Goal: Complete application form: Complete application form

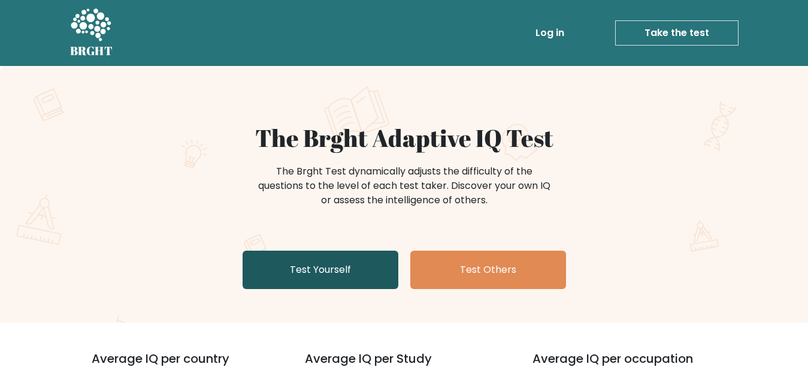
click at [373, 273] on link "Test Yourself" at bounding box center [321, 269] width 156 height 38
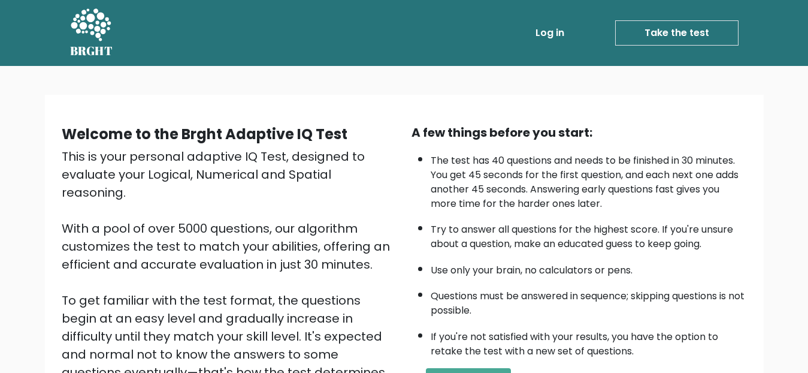
scroll to position [176, 0]
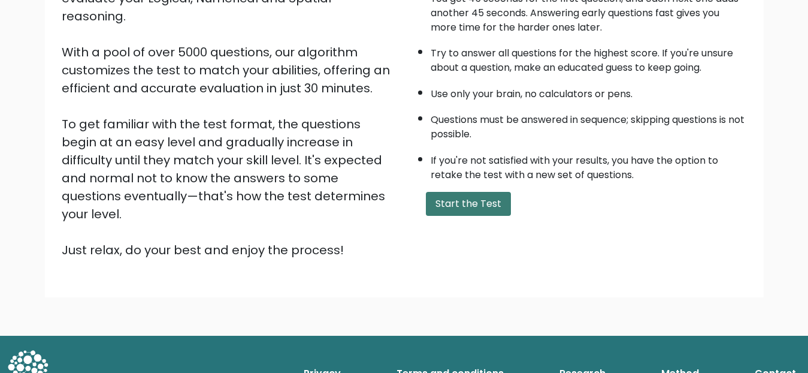
click at [455, 202] on button "Start the Test" at bounding box center [468, 204] width 85 height 24
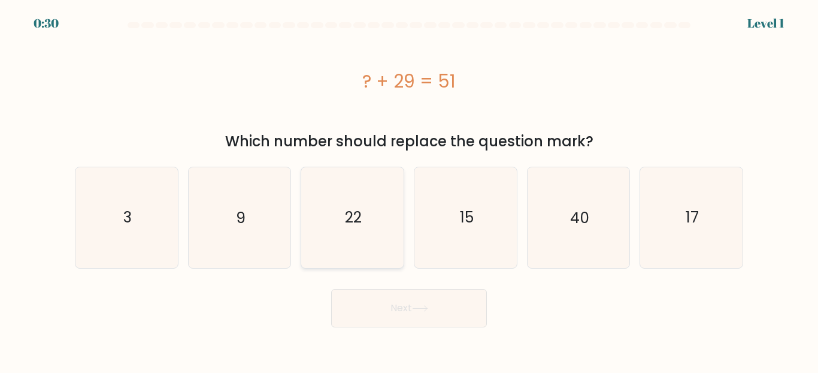
click at [368, 217] on icon "22" at bounding box center [352, 217] width 100 height 100
click at [409, 189] on input "c. 22" at bounding box center [409, 187] width 1 height 3
radio input "true"
click at [414, 315] on button "Next" at bounding box center [409, 308] width 156 height 38
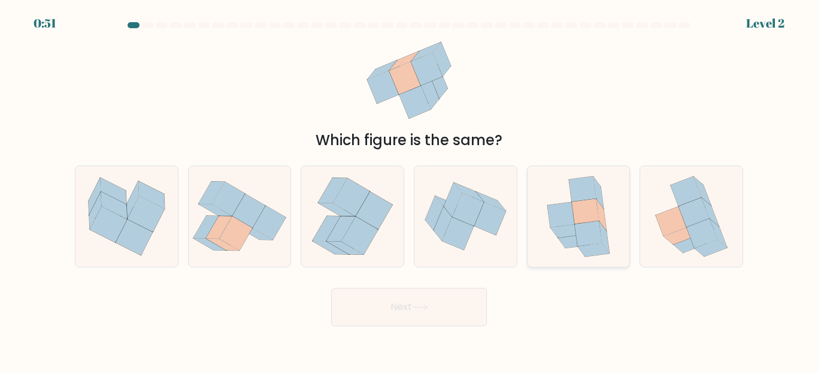
click at [562, 208] on icon at bounding box center [560, 214] width 27 height 25
click at [410, 189] on input "e." at bounding box center [409, 187] width 1 height 3
radio input "true"
click at [434, 317] on button "Next" at bounding box center [409, 307] width 156 height 38
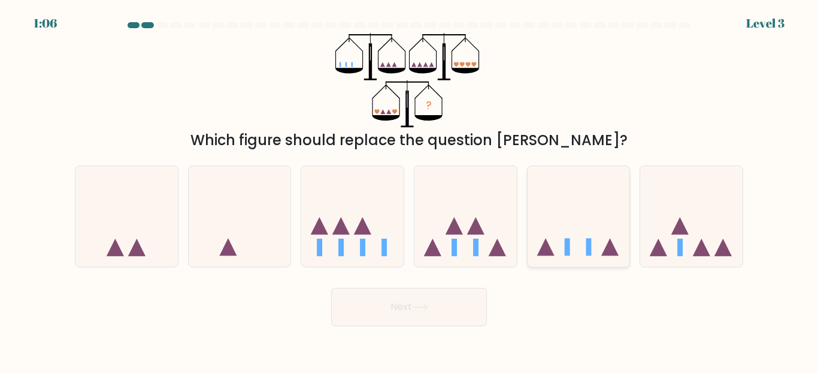
click at [607, 254] on icon at bounding box center [609, 246] width 17 height 17
click at [410, 189] on input "e." at bounding box center [409, 187] width 1 height 3
radio input "true"
click at [407, 326] on body "1:05 Level 3" at bounding box center [409, 186] width 818 height 373
click at [440, 291] on button "Next" at bounding box center [409, 307] width 156 height 38
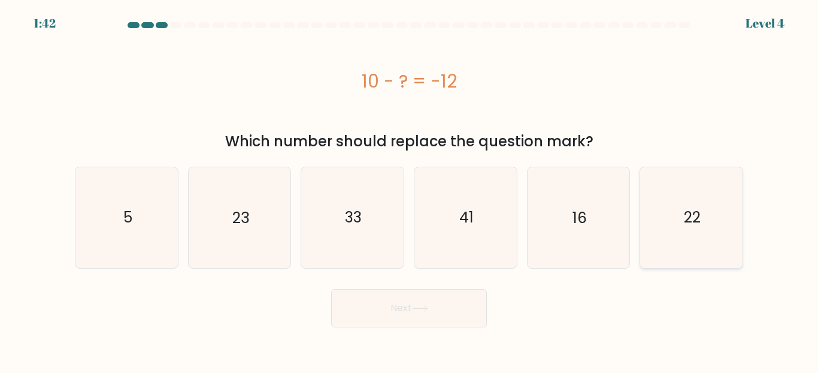
click at [676, 229] on icon "22" at bounding box center [692, 217] width 100 height 100
click at [410, 189] on input "f. 22" at bounding box center [409, 187] width 1 height 3
radio input "true"
click at [449, 307] on button "Next" at bounding box center [409, 308] width 156 height 38
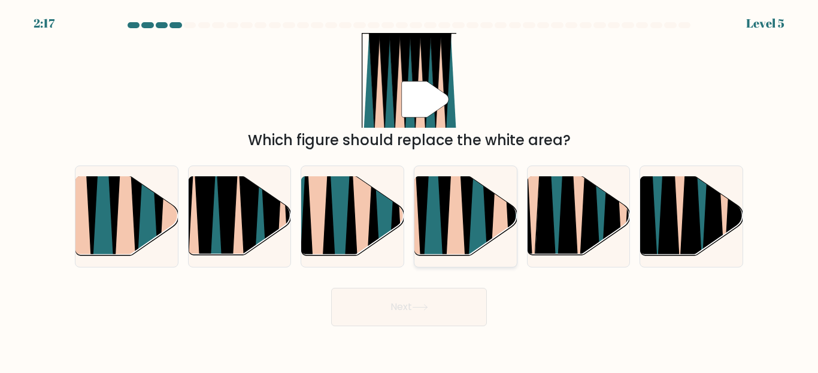
click at [449, 222] on icon at bounding box center [455, 176] width 22 height 204
click at [410, 189] on input "d." at bounding box center [409, 187] width 1 height 3
radio input "true"
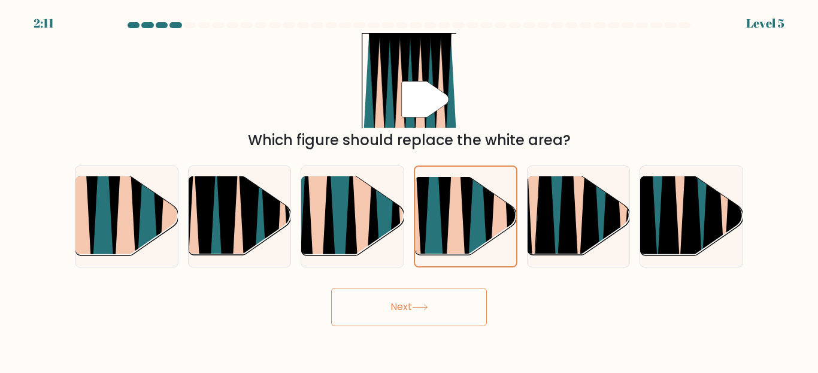
click at [429, 312] on button "Next" at bounding box center [409, 307] width 156 height 38
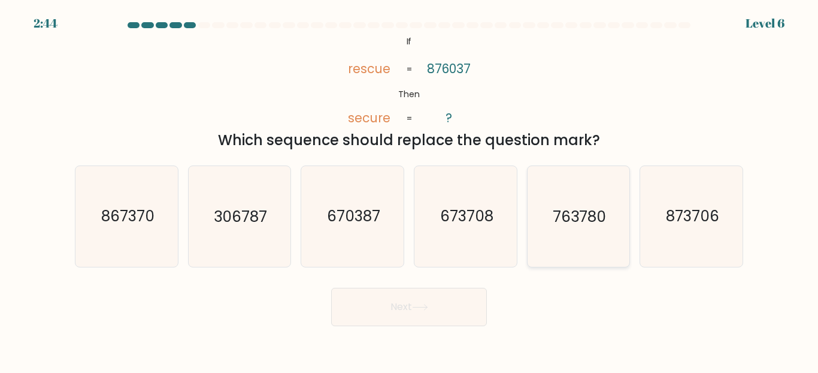
click at [562, 237] on icon "763780" at bounding box center [578, 216] width 100 height 100
click at [410, 189] on input "e. 763780" at bounding box center [409, 187] width 1 height 3
radio input "true"
click at [426, 248] on icon "673708" at bounding box center [466, 216] width 100 height 100
click at [410, 189] on input "d. 673708" at bounding box center [409, 187] width 1 height 3
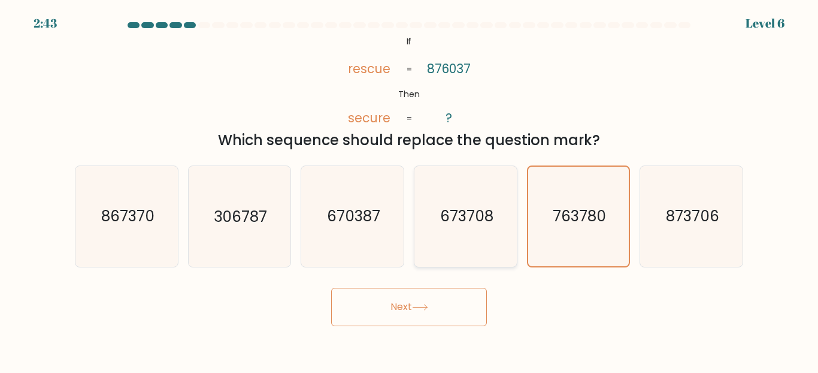
radio input "true"
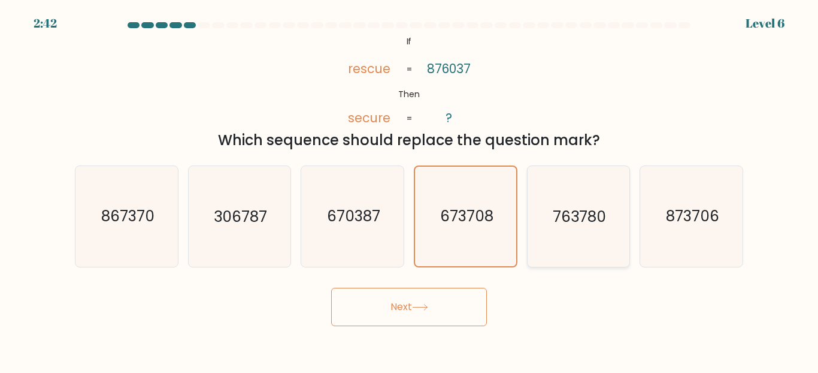
click at [550, 223] on icon "763780" at bounding box center [578, 216] width 100 height 100
click at [410, 189] on input "e. 763780" at bounding box center [409, 187] width 1 height 3
radio input "true"
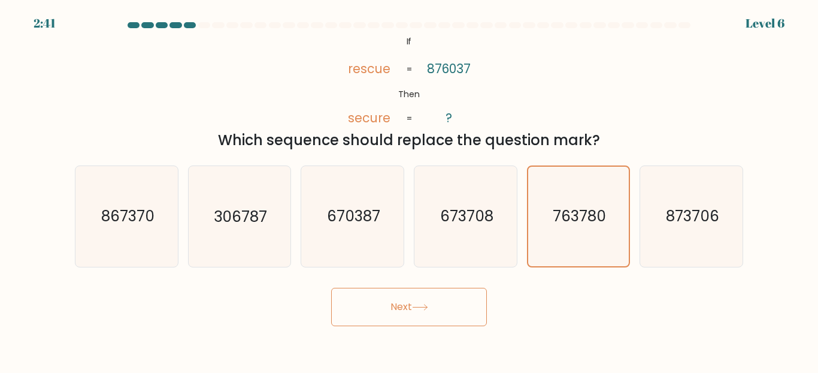
click at [464, 294] on button "Next" at bounding box center [409, 307] width 156 height 38
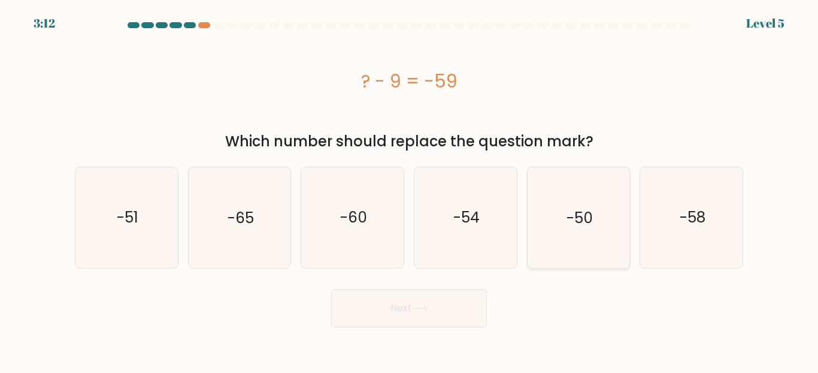
click at [572, 226] on text "-50" at bounding box center [580, 217] width 26 height 21
click at [410, 189] on input "e. -50" at bounding box center [409, 187] width 1 height 3
radio input "true"
click at [453, 323] on button "Next" at bounding box center [409, 308] width 156 height 38
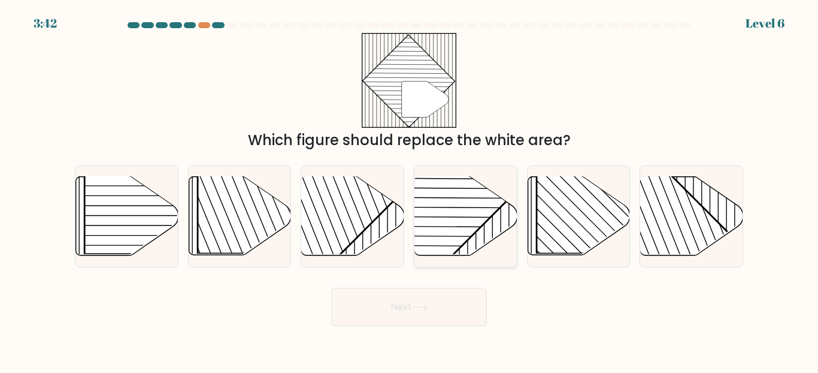
click at [447, 214] on rect at bounding box center [430, 175] width 201 height 201
click at [410, 189] on input "d." at bounding box center [409, 187] width 1 height 3
radio input "true"
click at [440, 308] on button "Next" at bounding box center [409, 307] width 156 height 38
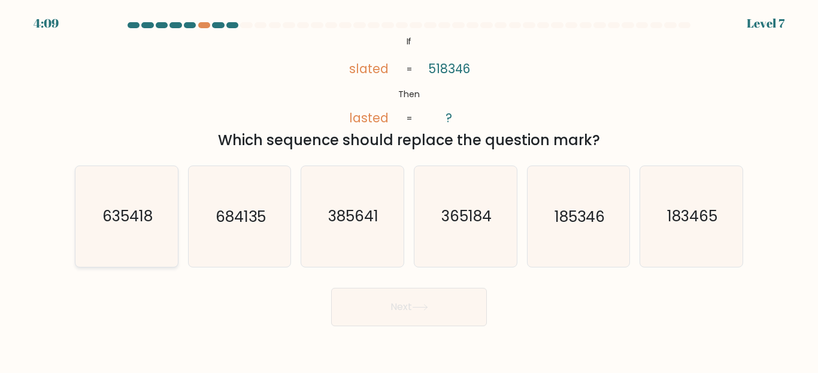
click at [147, 201] on icon "635418" at bounding box center [127, 216] width 100 height 100
click at [409, 189] on input "a. 635418" at bounding box center [409, 187] width 1 height 3
radio input "true"
click at [383, 313] on button "Next" at bounding box center [409, 307] width 156 height 38
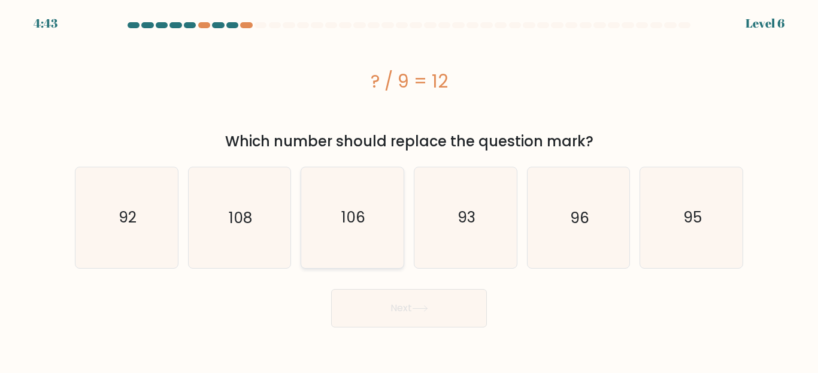
click at [363, 232] on icon "106" at bounding box center [352, 217] width 100 height 100
click at [409, 189] on input "c. 106" at bounding box center [409, 187] width 1 height 3
radio input "true"
click at [232, 219] on text "108" at bounding box center [240, 217] width 23 height 21
click at [409, 189] on input "b. 108" at bounding box center [409, 187] width 1 height 3
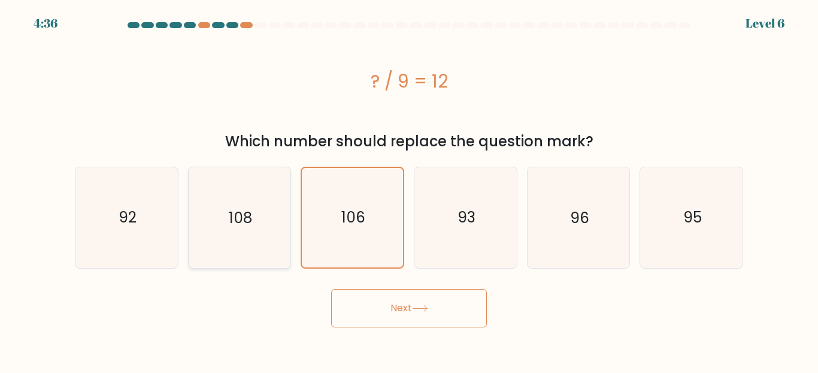
radio input "true"
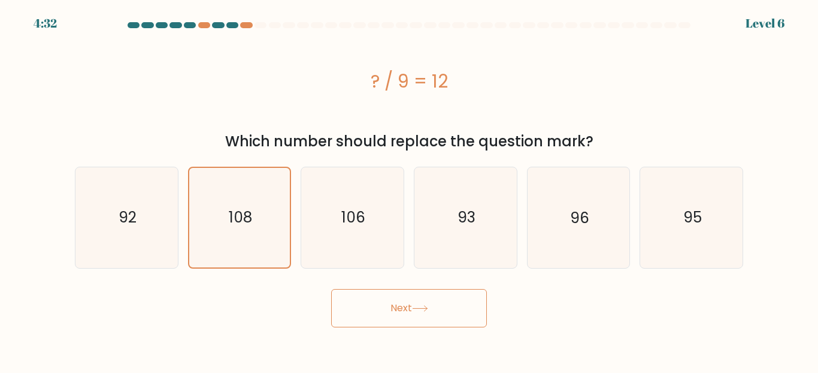
click at [379, 325] on button "Next" at bounding box center [409, 308] width 156 height 38
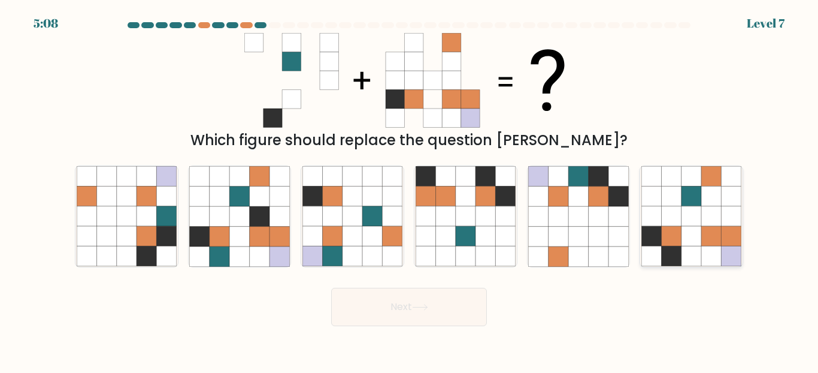
click at [677, 216] on icon at bounding box center [672, 216] width 20 height 20
click at [410, 189] on input "f." at bounding box center [409, 187] width 1 height 3
radio input "true"
click at [425, 309] on icon at bounding box center [420, 307] width 16 height 7
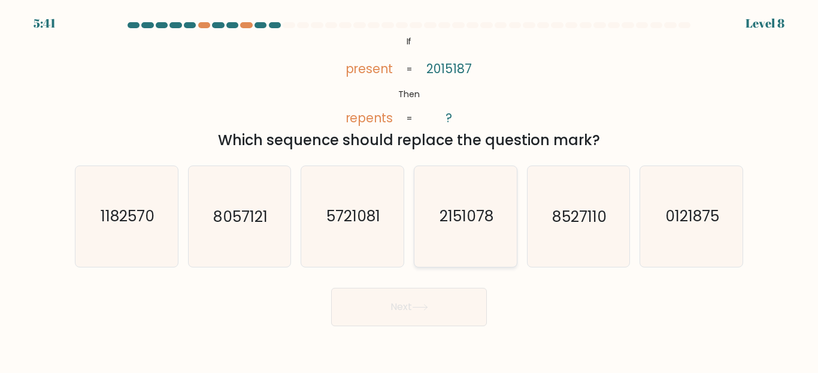
click at [462, 235] on icon "2151078" at bounding box center [466, 216] width 100 height 100
click at [410, 189] on input "d. 2151078" at bounding box center [409, 187] width 1 height 3
radio input "true"
click at [412, 314] on button "Next" at bounding box center [409, 307] width 156 height 38
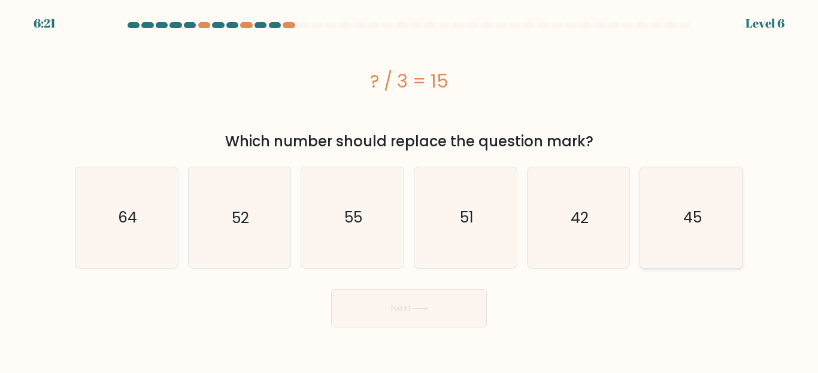
click at [703, 211] on icon "45" at bounding box center [692, 217] width 100 height 100
click at [410, 189] on input "f. 45" at bounding box center [409, 187] width 1 height 3
radio input "true"
click at [476, 310] on button "Next" at bounding box center [409, 308] width 156 height 38
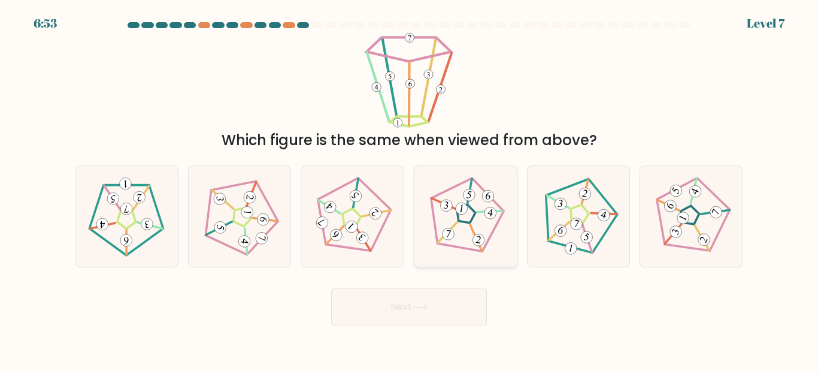
click at [471, 255] on icon at bounding box center [465, 216] width 80 height 80
click at [410, 189] on input "d." at bounding box center [409, 187] width 1 height 3
radio input "true"
click at [440, 329] on body "6:53 Level 7" at bounding box center [409, 186] width 818 height 373
click at [443, 314] on button "Next" at bounding box center [409, 307] width 156 height 38
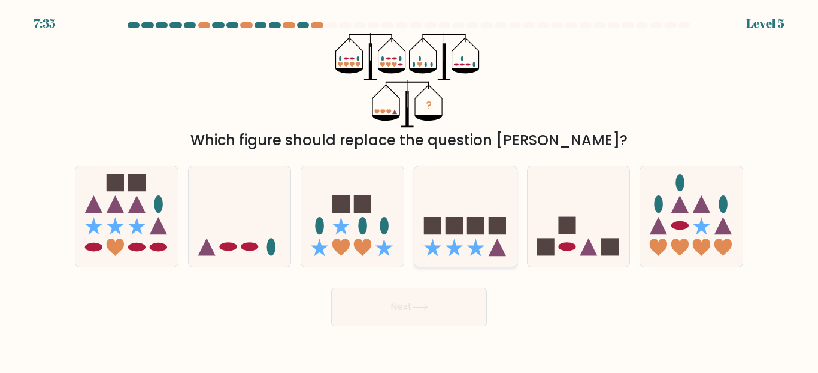
click at [479, 221] on rect at bounding box center [475, 225] width 17 height 17
click at [410, 189] on input "d." at bounding box center [409, 187] width 1 height 3
radio input "true"
click at [483, 307] on button "Next" at bounding box center [409, 307] width 156 height 38
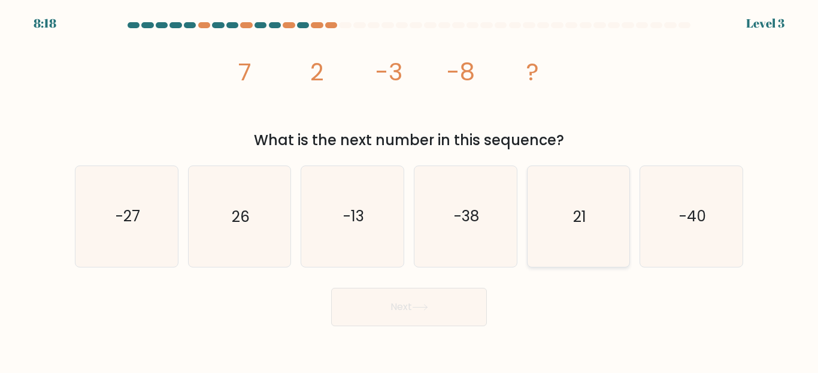
click at [562, 231] on icon "21" at bounding box center [578, 216] width 100 height 100
click at [410, 189] on input "e. 21" at bounding box center [409, 187] width 1 height 3
radio input "true"
click at [461, 307] on button "Next" at bounding box center [409, 307] width 156 height 38
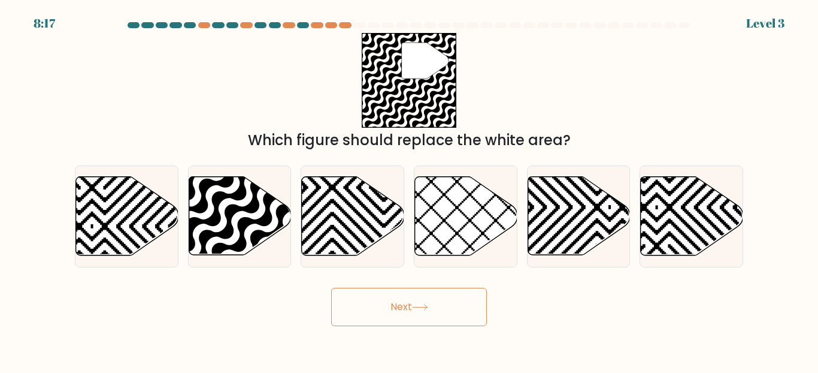
click at [470, 308] on button "Next" at bounding box center [409, 307] width 156 height 38
click at [592, 193] on icon at bounding box center [579, 216] width 102 height 78
click at [410, 189] on input "e." at bounding box center [409, 187] width 1 height 3
radio input "true"
click at [257, 228] on icon at bounding box center [240, 216] width 102 height 78
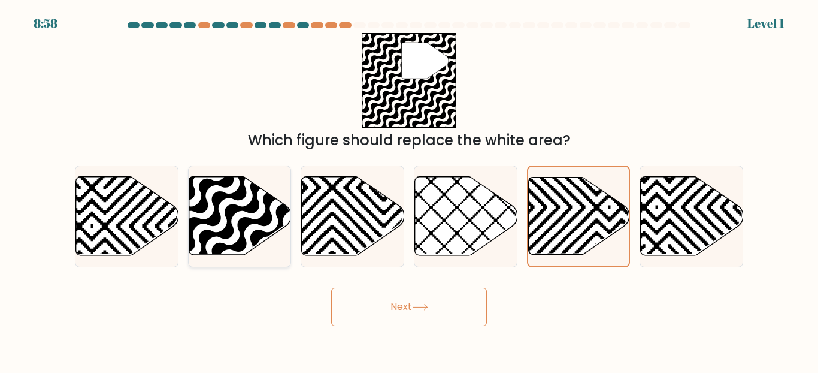
click at [409, 189] on input "b." at bounding box center [409, 187] width 1 height 3
radio input "true"
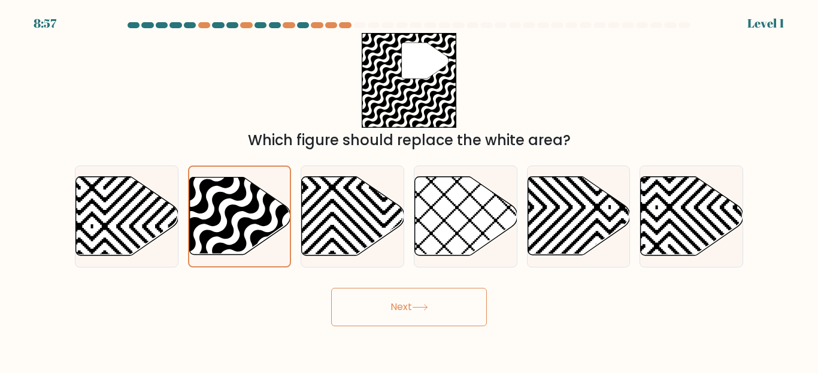
click at [367, 309] on button "Next" at bounding box center [409, 307] width 156 height 38
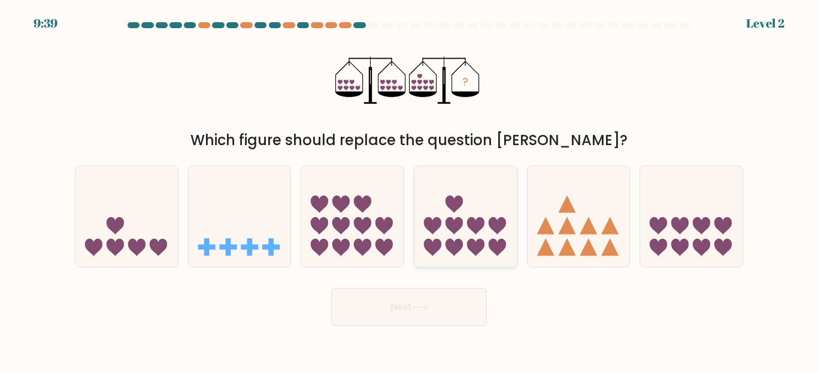
click at [456, 217] on icon at bounding box center [465, 216] width 102 height 84
click at [410, 189] on input "d." at bounding box center [409, 187] width 1 height 3
radio input "true"
click at [411, 307] on button "Next" at bounding box center [409, 307] width 156 height 38
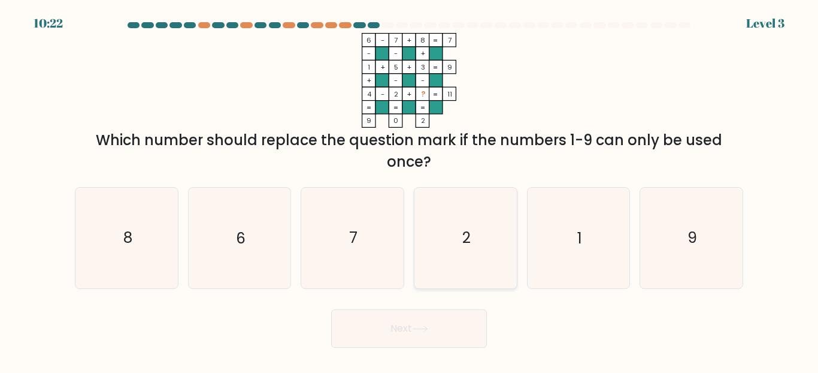
click at [464, 240] on text "2" at bounding box center [466, 237] width 8 height 21
click at [410, 189] on input "d. 2" at bounding box center [409, 187] width 1 height 3
radio input "true"
click at [446, 328] on button "Next" at bounding box center [409, 328] width 156 height 38
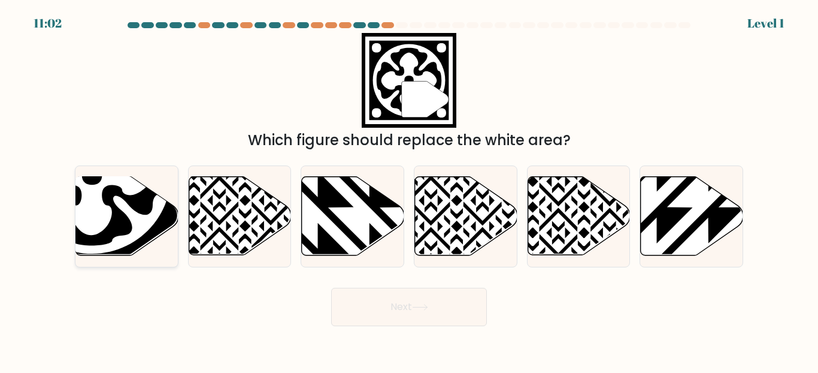
click at [118, 222] on icon at bounding box center [91, 174] width 141 height 141
click at [409, 189] on input "a." at bounding box center [409, 187] width 1 height 3
radio input "true"
click at [372, 304] on button "Next" at bounding box center [409, 307] width 156 height 38
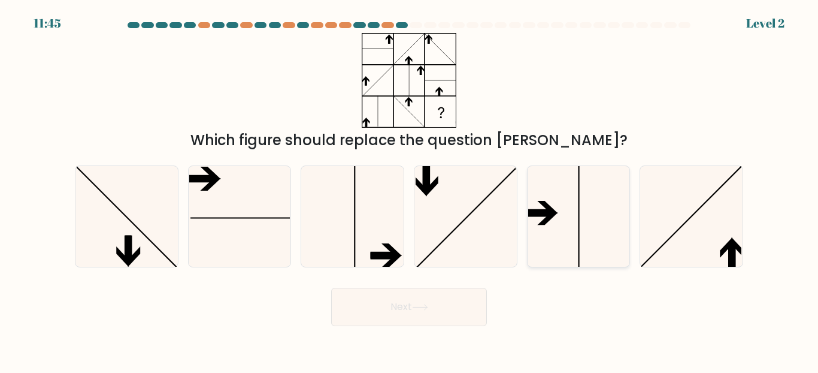
click at [533, 224] on icon at bounding box center [578, 216] width 100 height 100
click at [410, 189] on input "e." at bounding box center [409, 187] width 1 height 3
radio input "true"
click at [468, 300] on button "Next" at bounding box center [409, 307] width 156 height 38
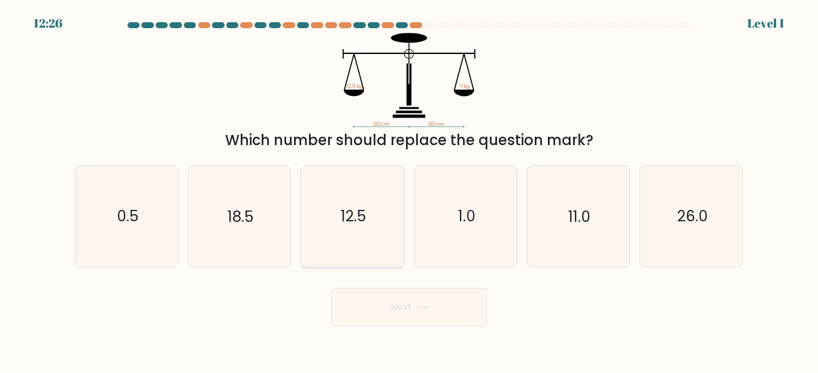
click at [355, 231] on icon "12.5" at bounding box center [352, 216] width 100 height 100
click at [409, 189] on input "c. 12.5" at bounding box center [409, 187] width 1 height 3
radio input "true"
click at [416, 304] on icon at bounding box center [420, 307] width 16 height 7
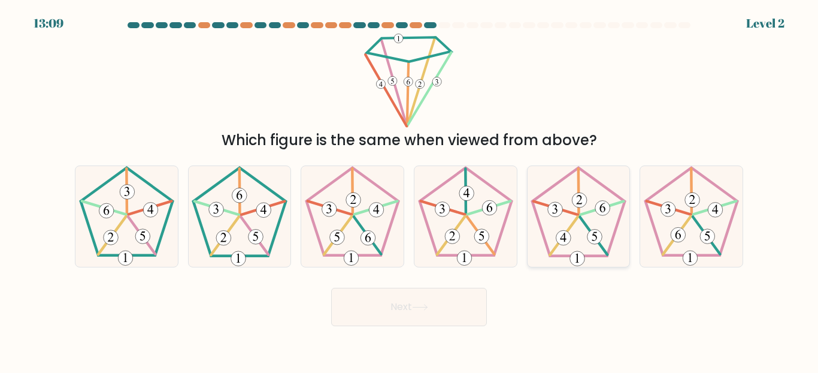
click at [562, 213] on icon at bounding box center [578, 216] width 100 height 100
click at [410, 189] on input "e." at bounding box center [409, 187] width 1 height 3
radio input "true"
click at [441, 309] on button "Next" at bounding box center [409, 307] width 156 height 38
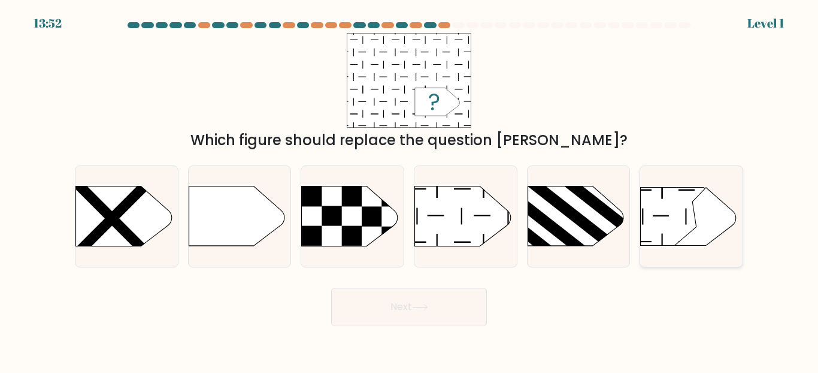
click at [655, 211] on icon at bounding box center [687, 216] width 93 height 58
click at [410, 189] on input "f." at bounding box center [409, 187] width 1 height 3
radio input "true"
click at [467, 318] on button "Next" at bounding box center [409, 307] width 156 height 38
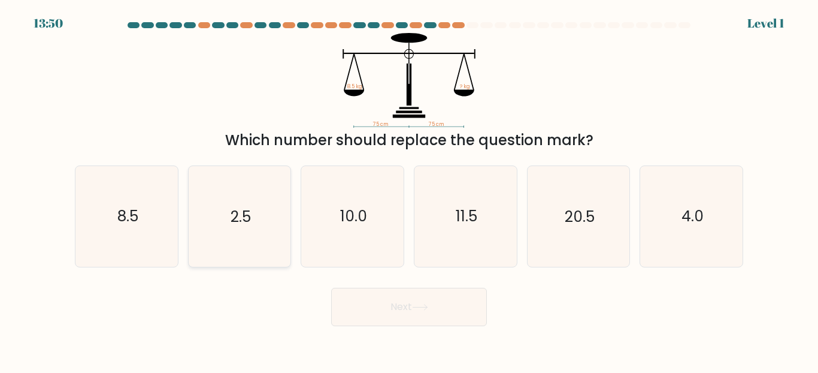
click at [265, 226] on icon "2.5" at bounding box center [239, 216] width 100 height 100
click at [409, 189] on input "b. 2.5" at bounding box center [409, 187] width 1 height 3
radio input "true"
click at [413, 311] on button "Next" at bounding box center [409, 307] width 156 height 38
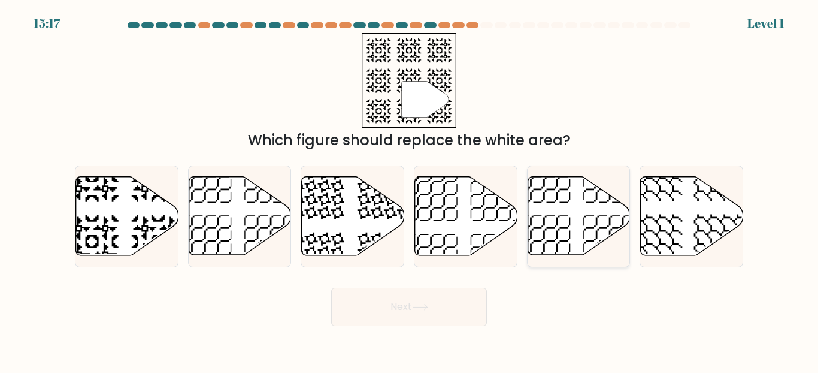
click at [581, 200] on icon at bounding box center [579, 216] width 102 height 78
click at [410, 189] on input "e." at bounding box center [409, 187] width 1 height 3
radio input "true"
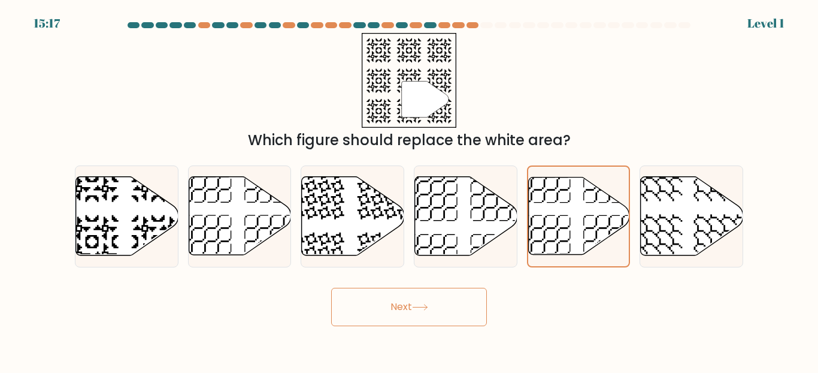
click at [445, 307] on button "Next" at bounding box center [409, 307] width 156 height 38
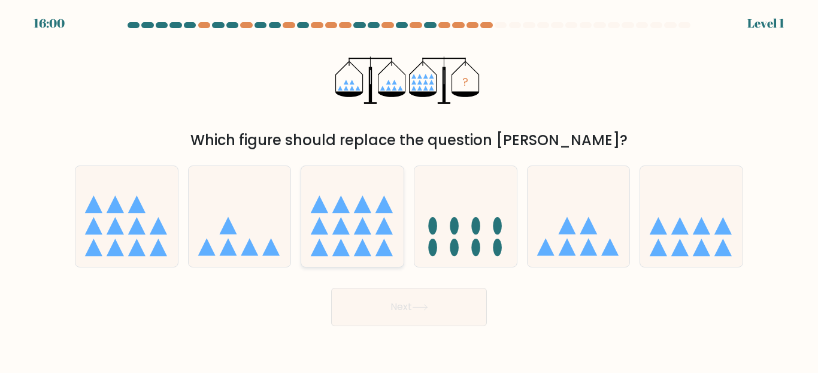
click at [368, 245] on icon at bounding box center [352, 216] width 102 height 84
click at [409, 189] on input "c." at bounding box center [409, 187] width 1 height 3
radio input "true"
click at [431, 316] on button "Next" at bounding box center [409, 307] width 156 height 38
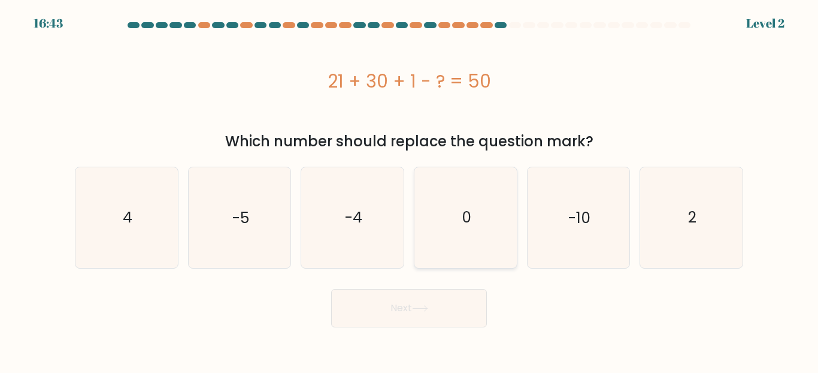
click at [487, 218] on icon "0" at bounding box center [466, 217] width 100 height 100
click at [410, 189] on input "d. 0" at bounding box center [409, 187] width 1 height 3
radio input "true"
click at [434, 323] on button "Next" at bounding box center [409, 308] width 156 height 38
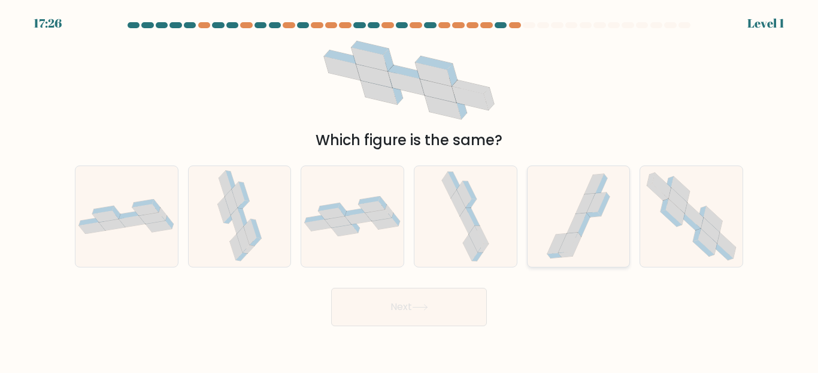
click at [574, 212] on icon at bounding box center [578, 216] width 75 height 100
click at [410, 189] on input "e." at bounding box center [409, 187] width 1 height 3
radio input "true"
click at [459, 303] on button "Next" at bounding box center [409, 307] width 156 height 38
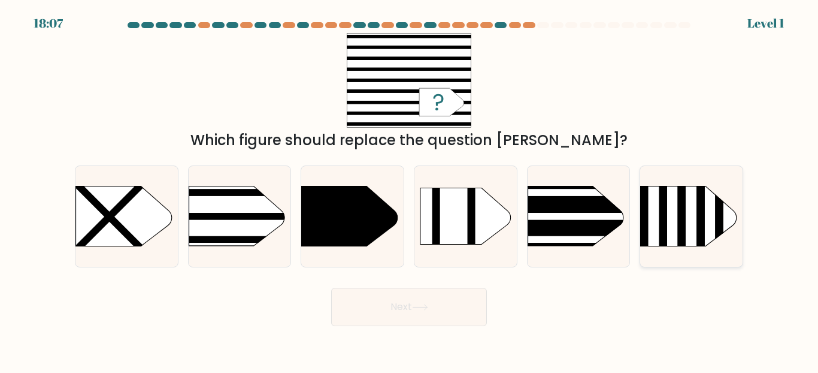
click at [650, 211] on icon at bounding box center [689, 216] width 96 height 60
click at [410, 189] on input "f." at bounding box center [409, 187] width 1 height 3
radio input "true"
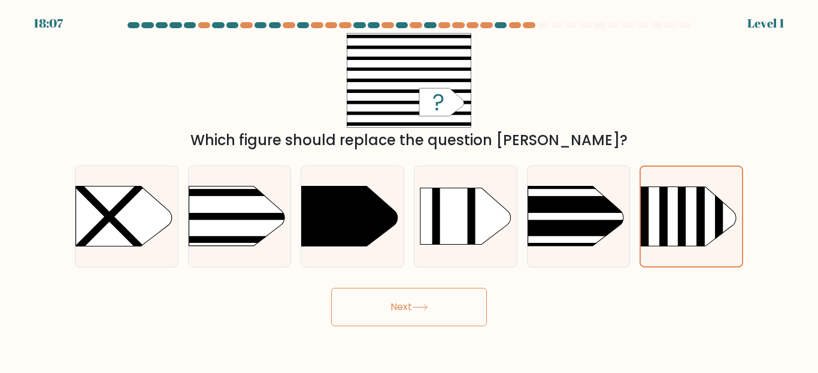
click at [440, 304] on button "Next" at bounding box center [409, 307] width 156 height 38
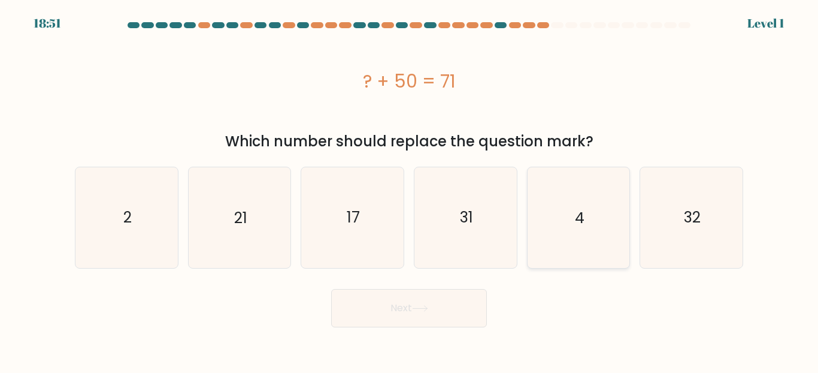
click at [540, 232] on icon "4" at bounding box center [578, 217] width 100 height 100
click at [410, 189] on input "e. 4" at bounding box center [409, 187] width 1 height 3
radio input "true"
click at [453, 290] on button "Next" at bounding box center [409, 308] width 156 height 38
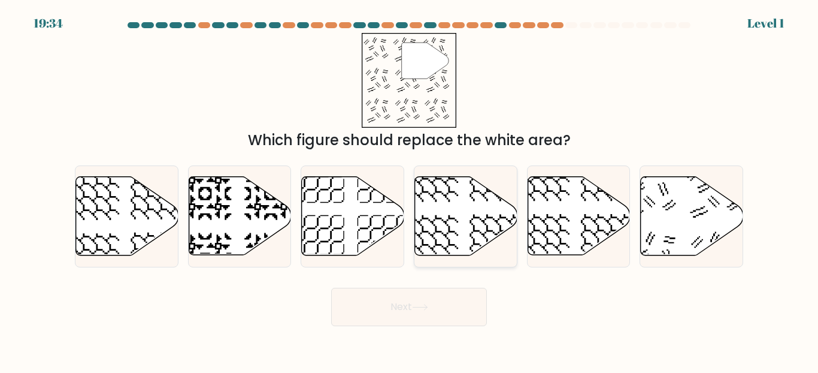
click at [443, 238] on icon at bounding box center [466, 216] width 102 height 78
click at [410, 189] on input "d." at bounding box center [409, 187] width 1 height 3
radio input "true"
click at [436, 297] on button "Next" at bounding box center [409, 307] width 156 height 38
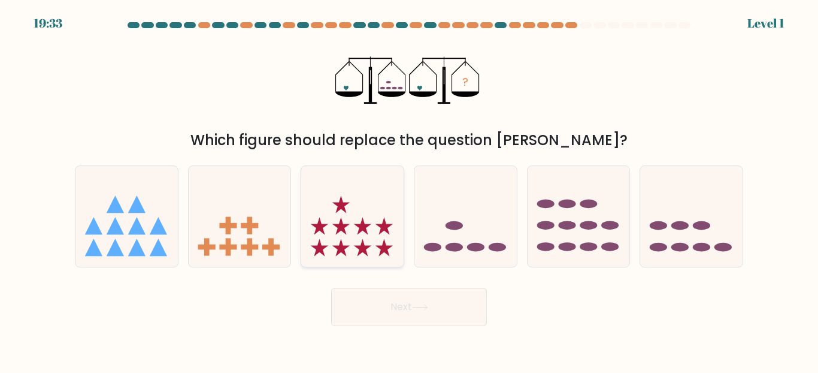
click at [381, 231] on icon at bounding box center [384, 225] width 17 height 17
click at [409, 189] on input "c." at bounding box center [409, 187] width 1 height 3
radio input "true"
click at [454, 313] on button "Next" at bounding box center [409, 307] width 156 height 38
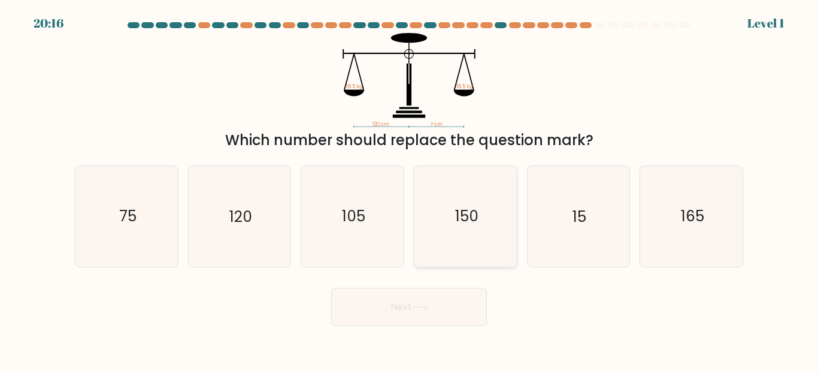
click at [452, 205] on icon "150" at bounding box center [466, 216] width 100 height 100
click at [410, 189] on input "d. 150" at bounding box center [409, 187] width 1 height 3
radio input "true"
click at [421, 302] on button "Next" at bounding box center [409, 307] width 156 height 38
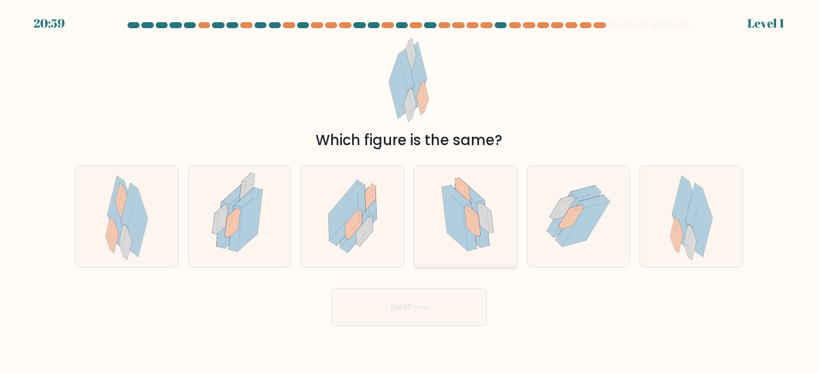
click at [474, 219] on icon at bounding box center [470, 221] width 11 height 29
click at [410, 189] on input "d." at bounding box center [409, 187] width 1 height 3
radio input "true"
click at [458, 293] on button "Next" at bounding box center [409, 307] width 156 height 38
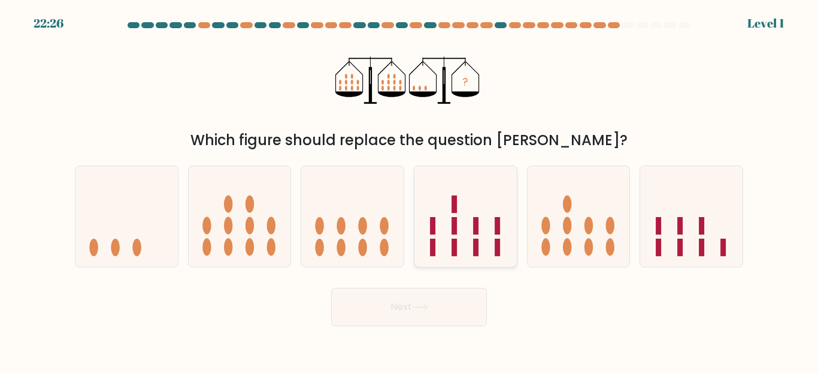
click at [488, 232] on icon at bounding box center [465, 216] width 102 height 84
click at [410, 189] on input "d." at bounding box center [409, 187] width 1 height 3
radio input "true"
click at [458, 307] on button "Next" at bounding box center [409, 307] width 156 height 38
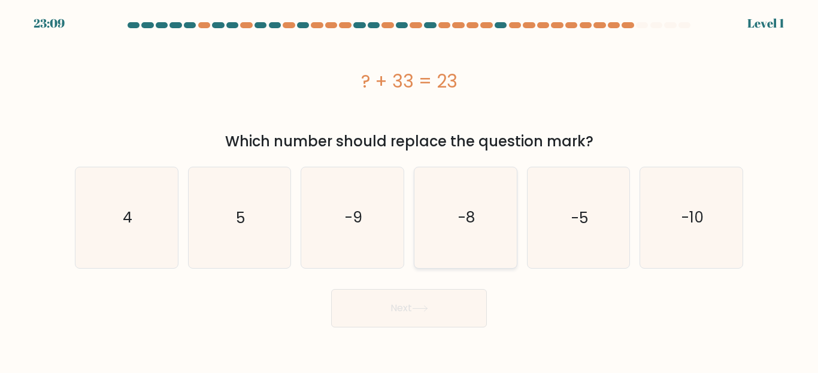
click at [488, 217] on icon "-8" at bounding box center [466, 217] width 100 height 100
click at [410, 189] on input "d. -8" at bounding box center [409, 187] width 1 height 3
radio input "true"
click at [443, 323] on button "Next" at bounding box center [409, 308] width 156 height 38
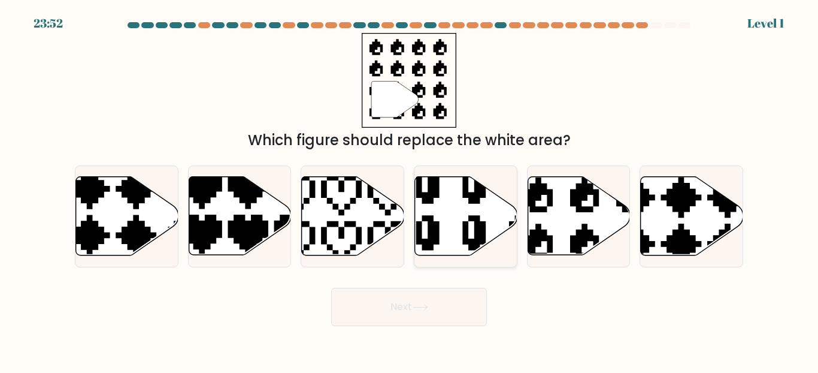
click at [470, 247] on icon at bounding box center [497, 256] width 162 height 174
click at [410, 189] on input "d." at bounding box center [409, 187] width 1 height 3
radio input "true"
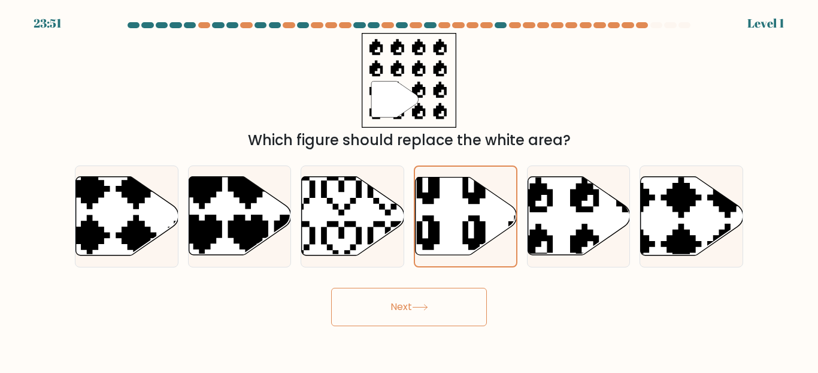
click at [459, 304] on button "Next" at bounding box center [409, 307] width 156 height 38
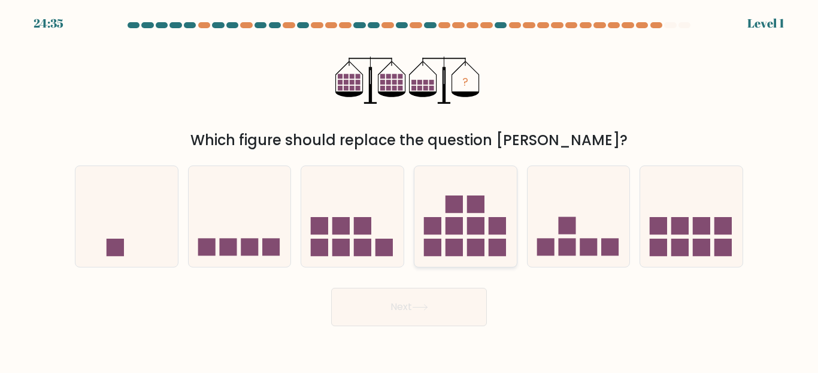
click at [470, 264] on div at bounding box center [466, 215] width 104 height 101
click at [410, 189] on input "d." at bounding box center [409, 187] width 1 height 3
radio input "true"
click at [465, 317] on button "Next" at bounding box center [409, 307] width 156 height 38
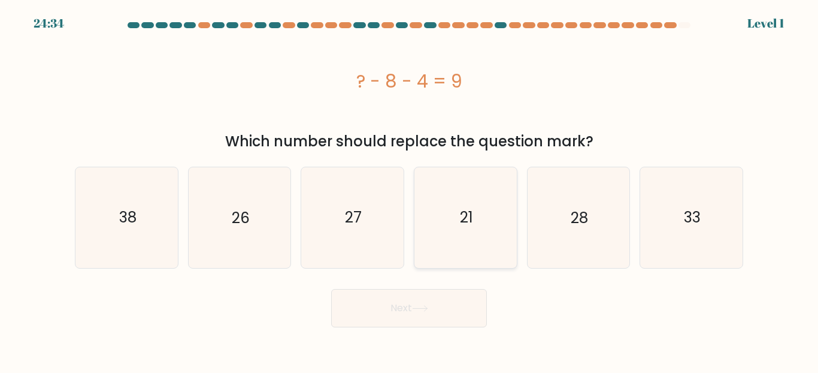
click at [473, 249] on icon "21" at bounding box center [466, 217] width 100 height 100
click at [410, 189] on input "d. 21" at bounding box center [409, 187] width 1 height 3
radio input "true"
click at [465, 302] on button "Next" at bounding box center [409, 308] width 156 height 38
click at [471, 256] on icon "21" at bounding box center [465, 217] width 99 height 99
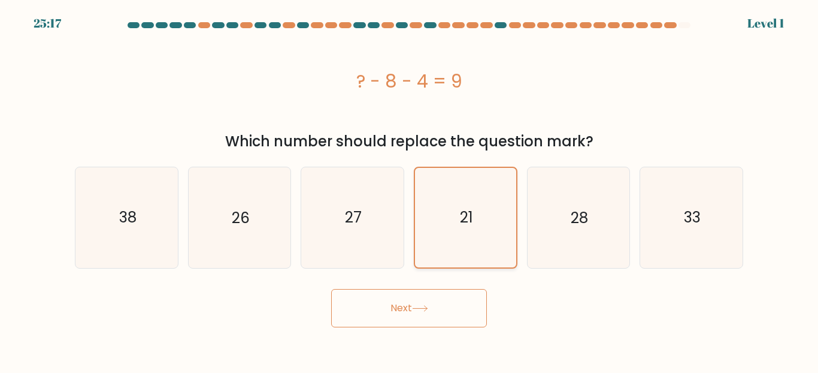
click at [410, 189] on input "d. 21" at bounding box center [409, 187] width 1 height 3
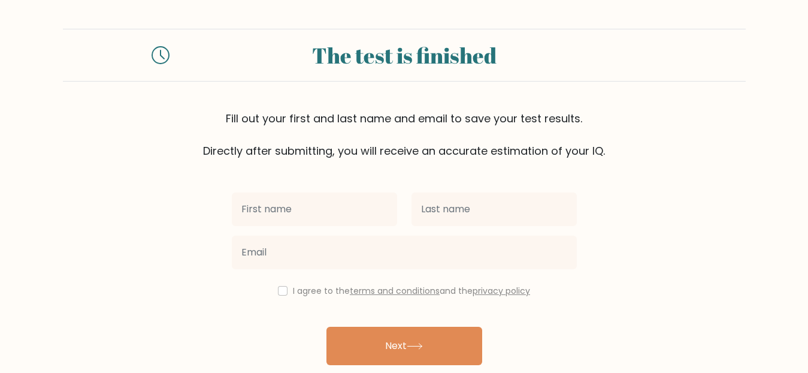
click at [627, 145] on div "Fill out your first and last name and email to save your test results. Directly…" at bounding box center [404, 134] width 683 height 49
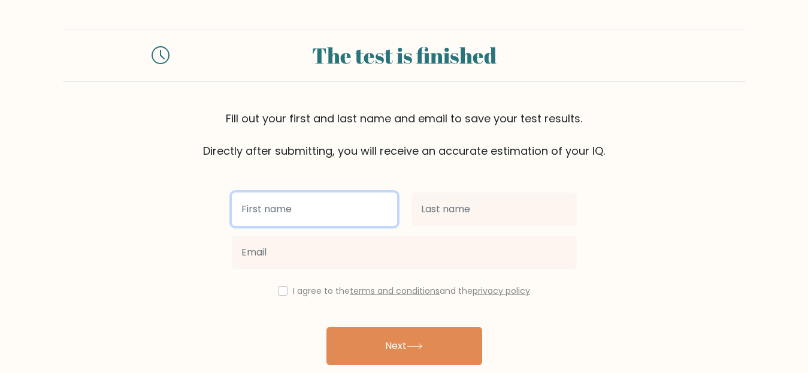
click at [256, 208] on input "text" at bounding box center [314, 209] width 165 height 34
type input "sulton"
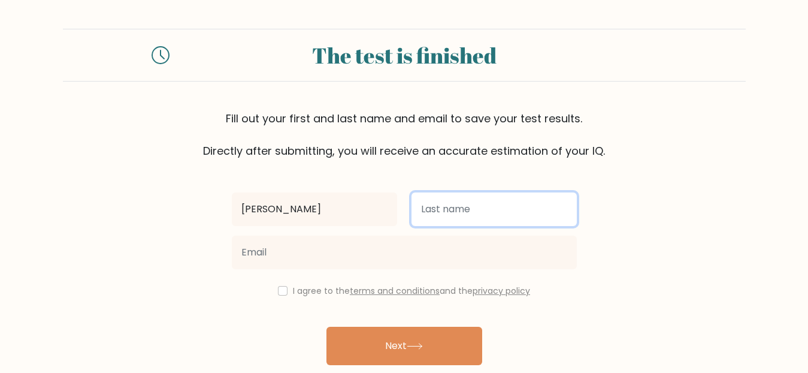
click at [434, 204] on input "text" at bounding box center [494, 209] width 165 height 34
type input "holboyev"
click at [326, 326] on button "Next" at bounding box center [404, 345] width 156 height 38
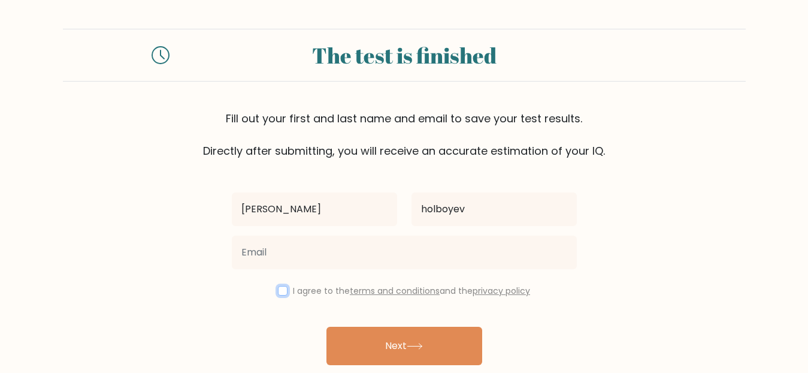
click at [280, 289] on input "checkbox" at bounding box center [283, 291] width 10 height 10
checkbox input "true"
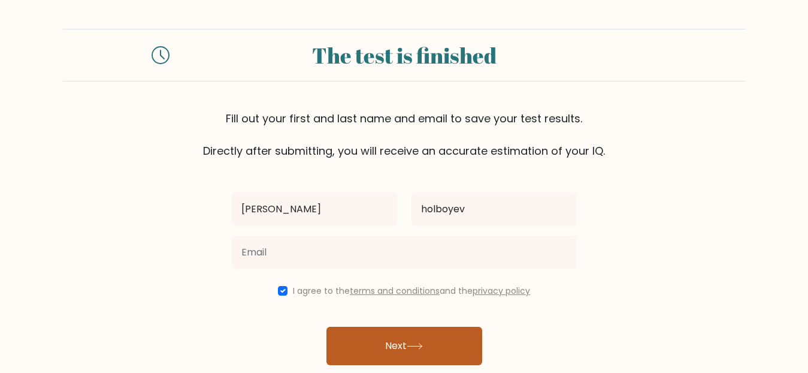
click at [374, 347] on button "Next" at bounding box center [404, 345] width 156 height 38
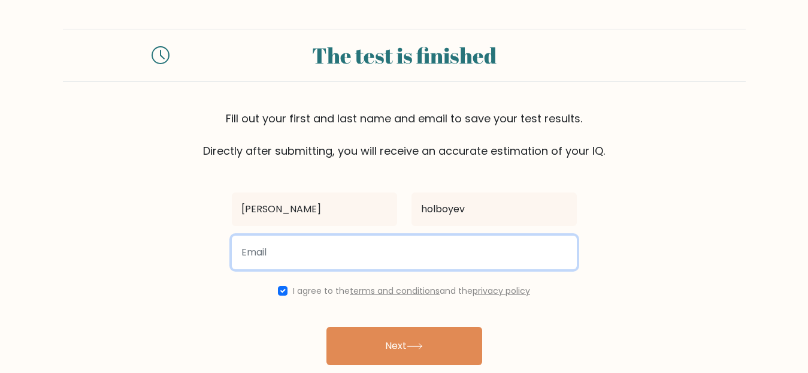
click at [316, 258] on input "email" at bounding box center [404, 252] width 345 height 34
